Goal: Navigation & Orientation: Find specific page/section

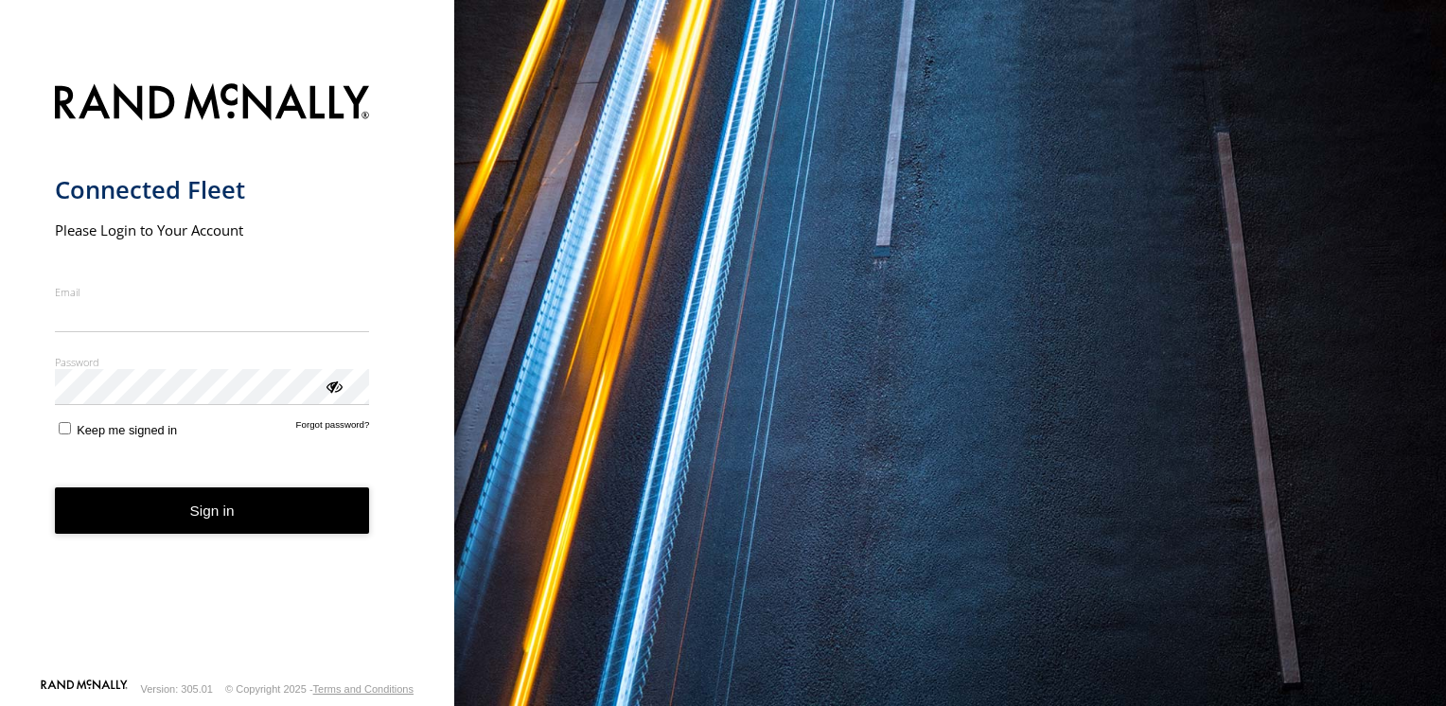
type input "**********"
click at [210, 522] on button "Sign in" at bounding box center [212, 510] width 315 height 46
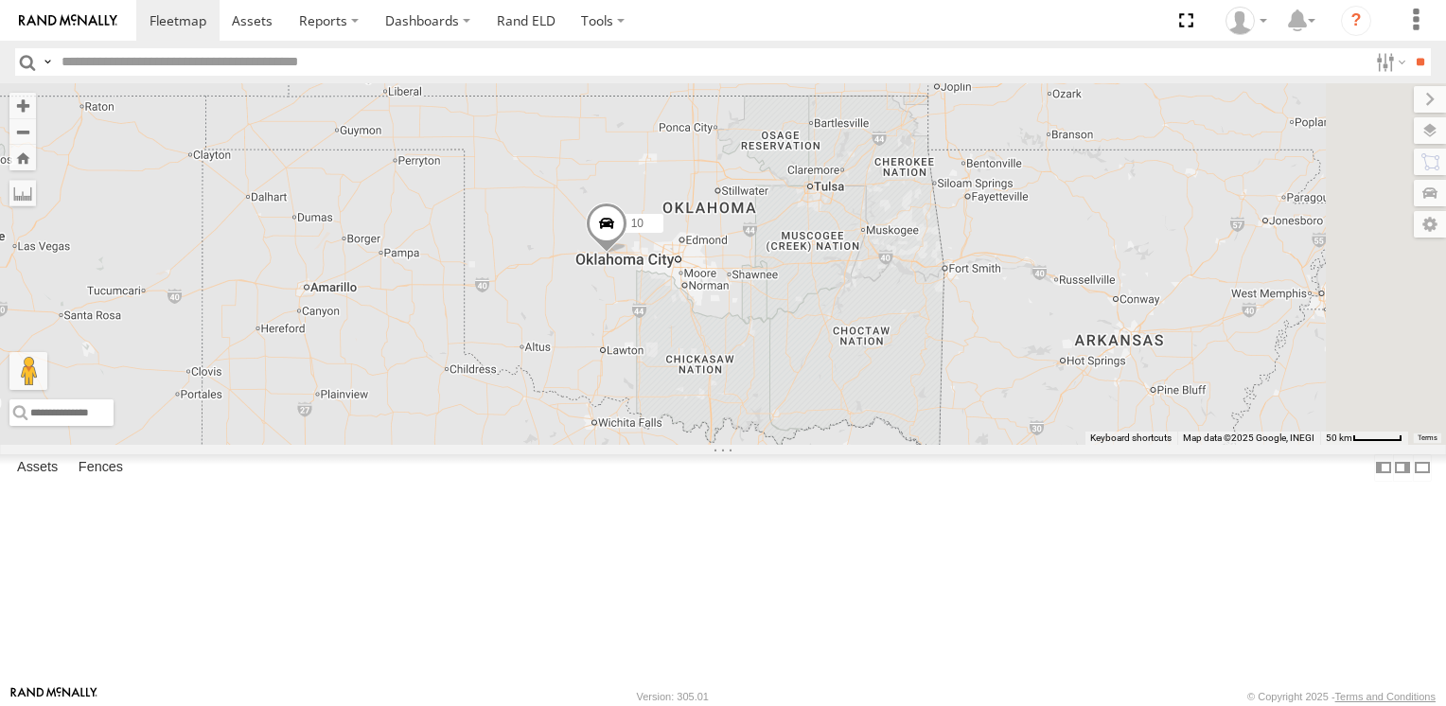
drag, startPoint x: 1089, startPoint y: 431, endPoint x: 754, endPoint y: 392, distance: 336.4
click at [754, 392] on div "204 180 164 112 198 194 120 134 10 96" at bounding box center [723, 263] width 1446 height 361
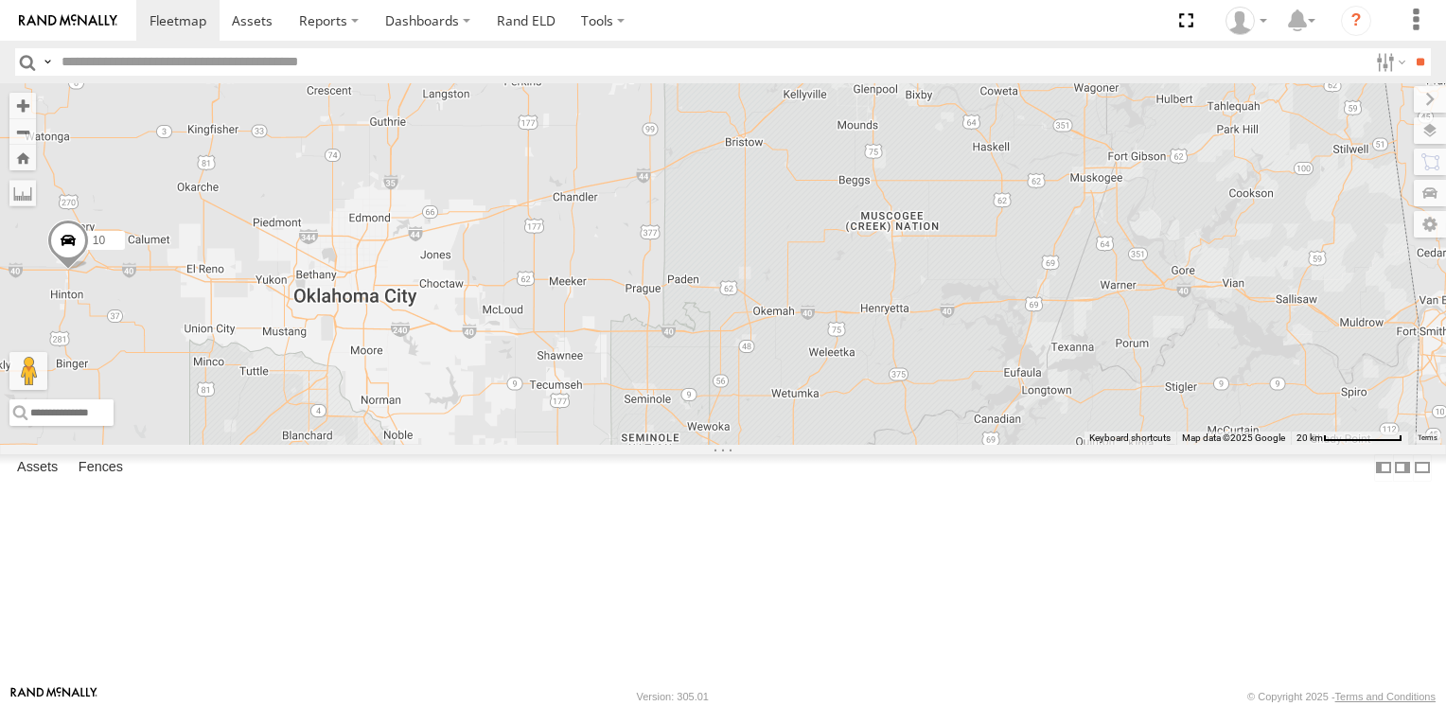
drag, startPoint x: 984, startPoint y: 313, endPoint x: 399, endPoint y: 294, distance: 585.3
click at [399, 294] on main "← Move left → Move right ↑ Move up ↓ Move down + Zoom in - Zoom out Home Jump l…" at bounding box center [723, 384] width 1446 height 602
